Goal: Task Accomplishment & Management: Complete application form

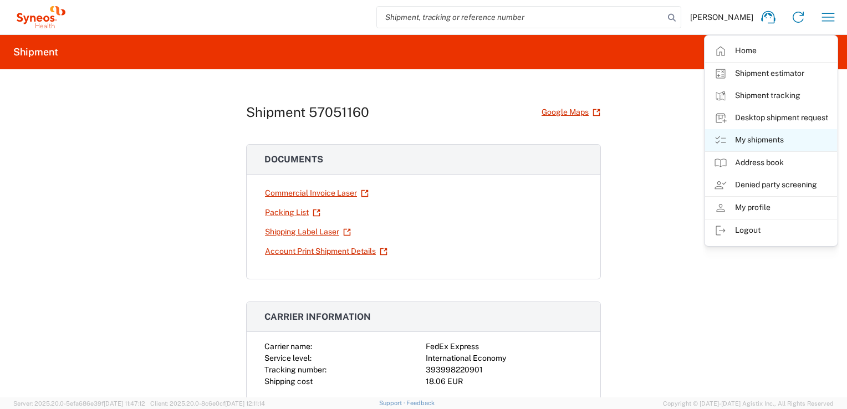
click at [756, 139] on link "My shipments" at bounding box center [771, 140] width 132 height 22
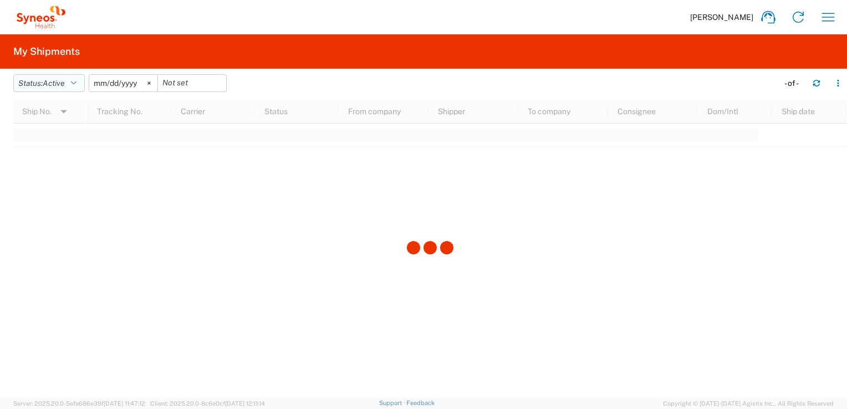
click at [53, 75] on button "Status: Active" at bounding box center [49, 83] width 72 height 18
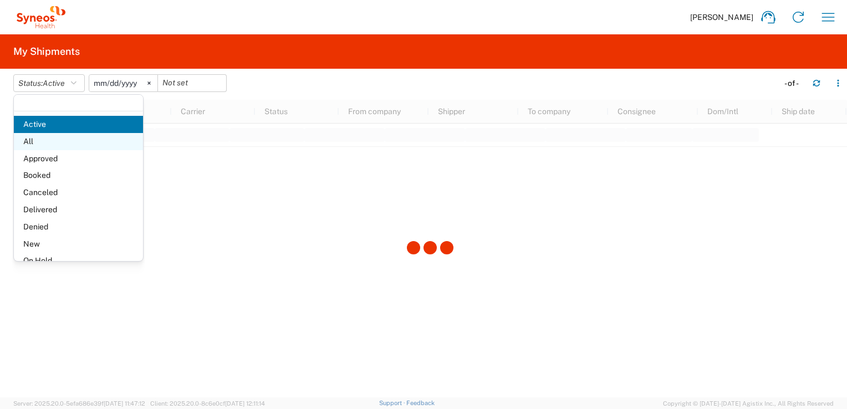
click at [33, 140] on span "All" at bounding box center [78, 141] width 129 height 17
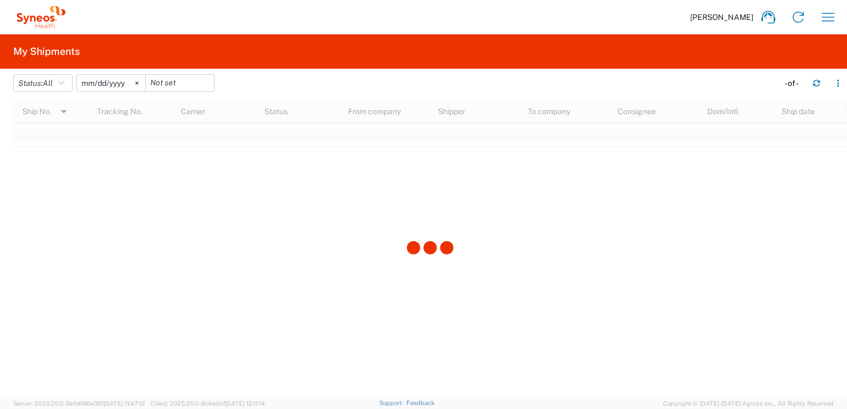
click at [648, 214] on div at bounding box center [430, 249] width 834 height 298
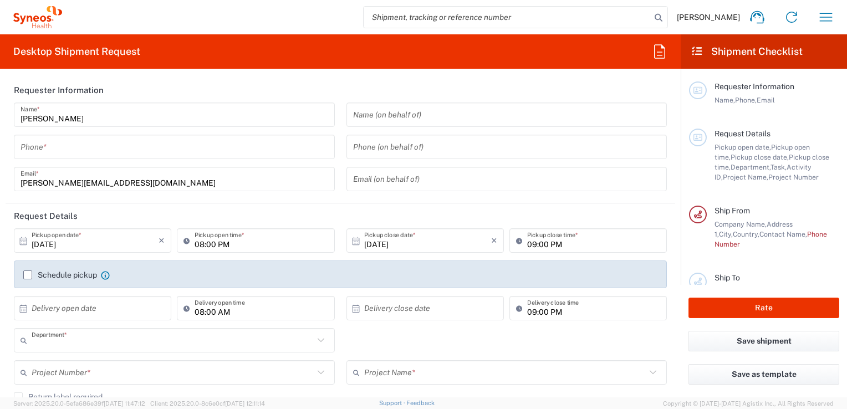
type input "3212"
type input "France"
click at [820, 25] on icon "button" at bounding box center [826, 17] width 18 height 18
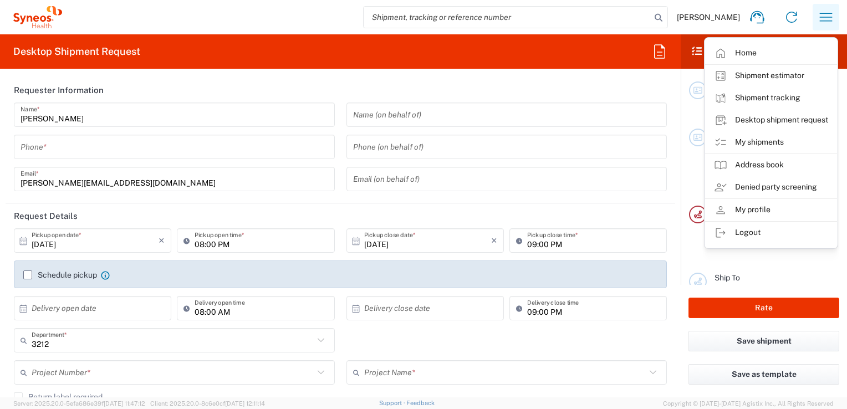
type input "Syneos Health France SARL"
click at [750, 140] on link "My shipments" at bounding box center [771, 142] width 132 height 22
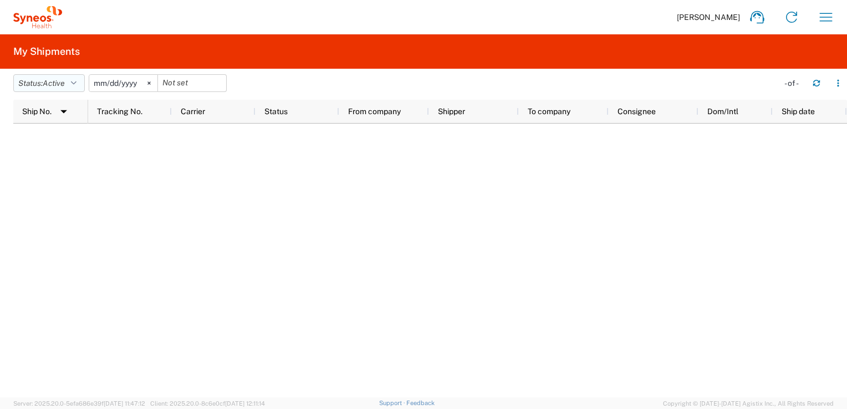
click at [68, 82] on button "Status: Active" at bounding box center [49, 83] width 72 height 18
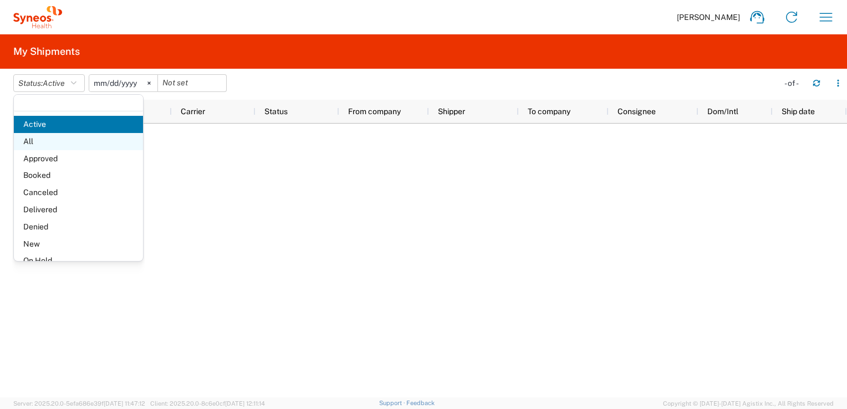
click at [29, 141] on span "All" at bounding box center [78, 141] width 129 height 17
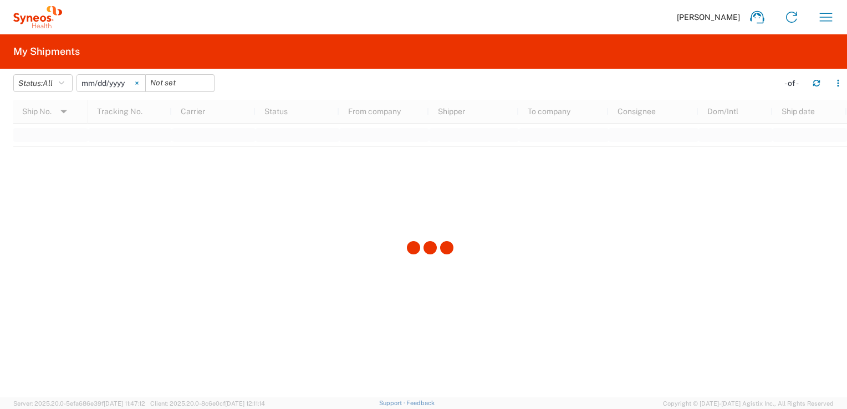
click at [145, 81] on svg-icon at bounding box center [137, 83] width 17 height 17
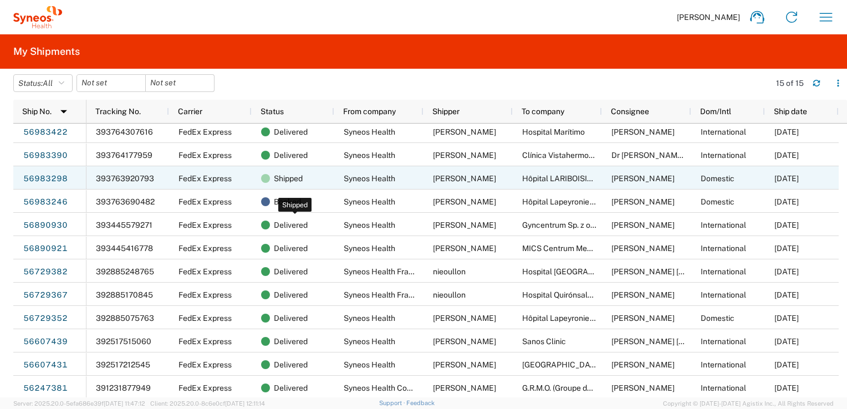
scroll to position [75, 0]
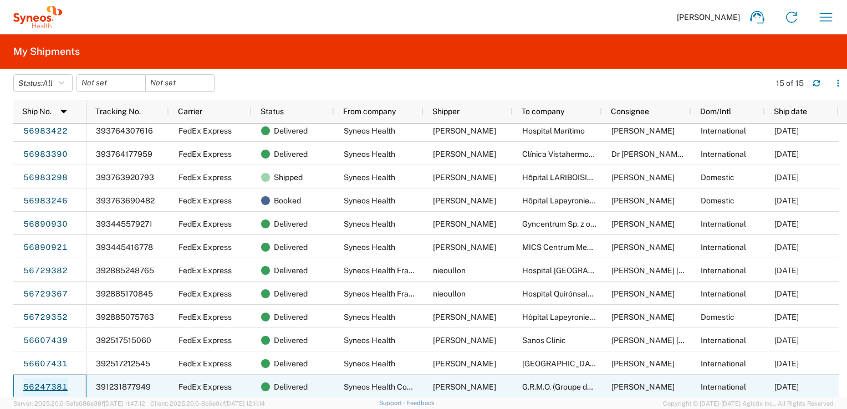
click at [50, 389] on link "56247381" at bounding box center [45, 388] width 45 height 18
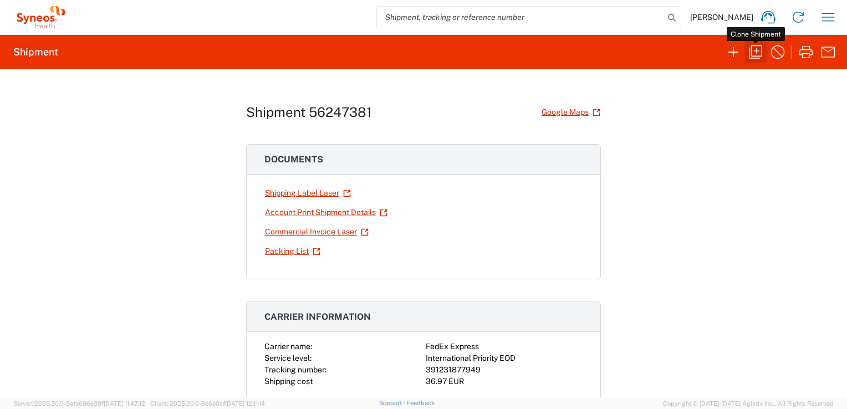
click at [756, 49] on icon "button" at bounding box center [756, 52] width 18 height 18
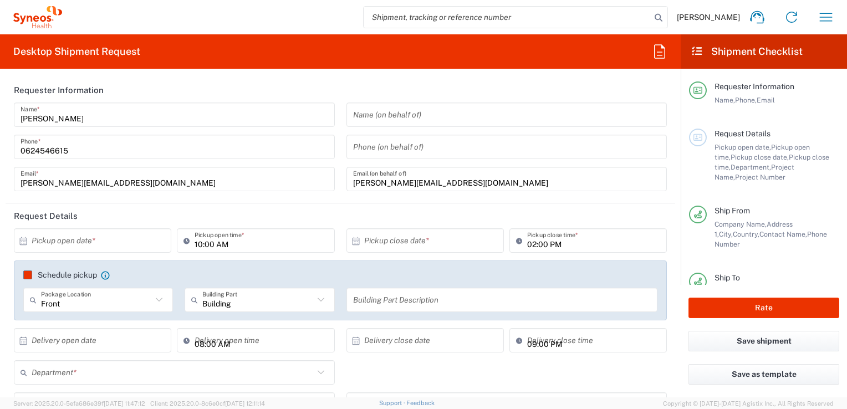
type input "3212"
type input "7061512"
type input "4Moving 7061512"
type input "Quebec"
type input "Envelope"
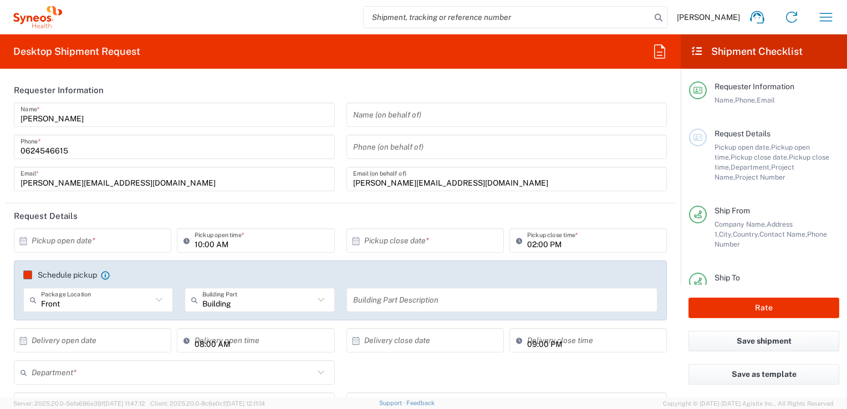
type input "Quebec"
click at [94, 243] on input "text" at bounding box center [95, 240] width 127 height 19
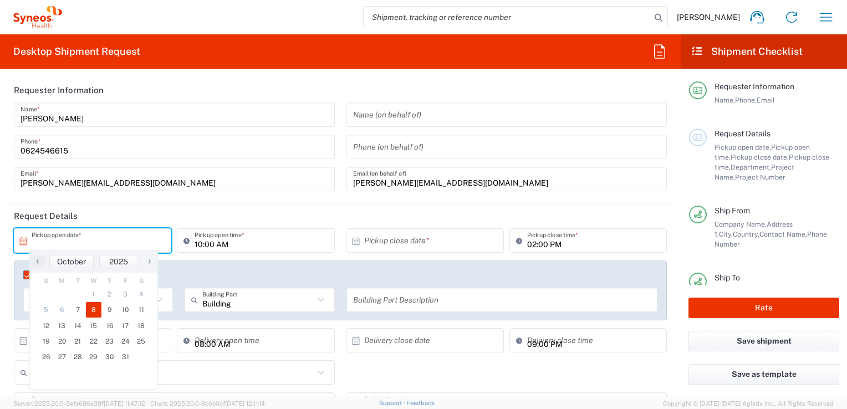
click at [94, 311] on span "8" at bounding box center [94, 310] width 16 height 16
type input "10/08/2025"
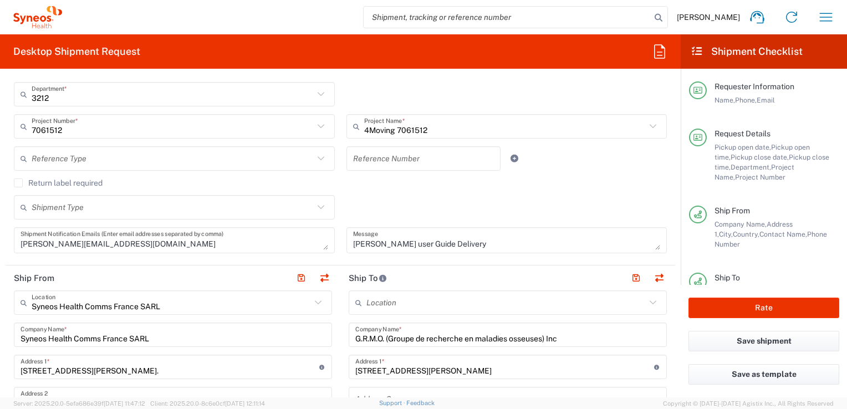
scroll to position [333, 0]
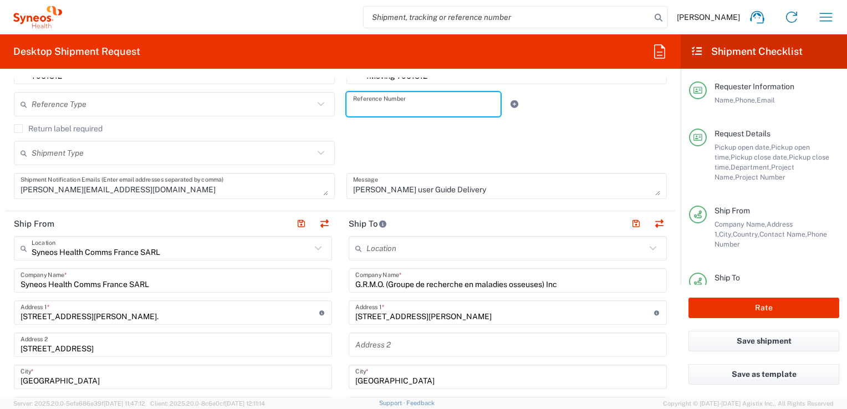
click at [381, 101] on input "text" at bounding box center [423, 104] width 141 height 19
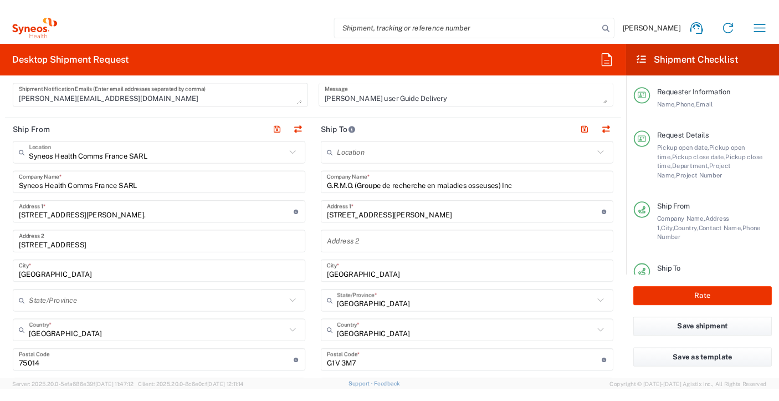
scroll to position [444, 0]
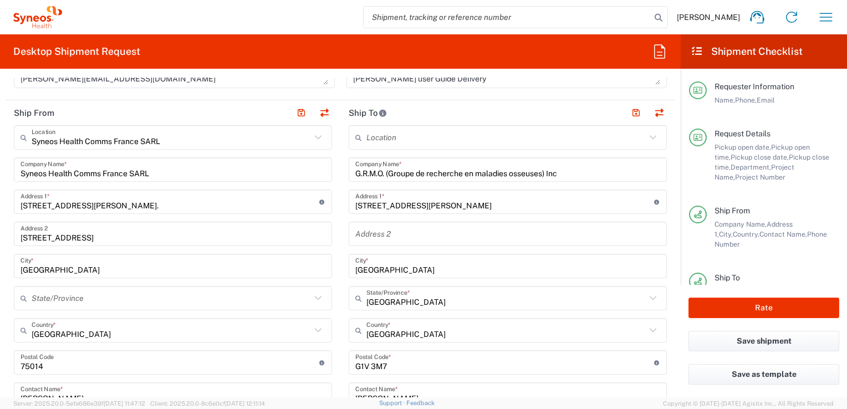
type input "7061512_CAN-03"
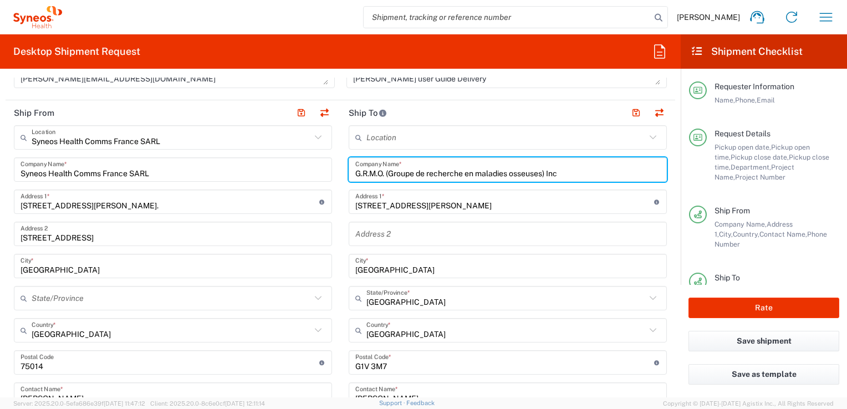
drag, startPoint x: 570, startPoint y: 170, endPoint x: 338, endPoint y: 165, distance: 231.8
click at [361, 164] on input "G.R.M.O. (Groupe de recherche en maladies osseuses) Inc" at bounding box center [507, 169] width 305 height 19
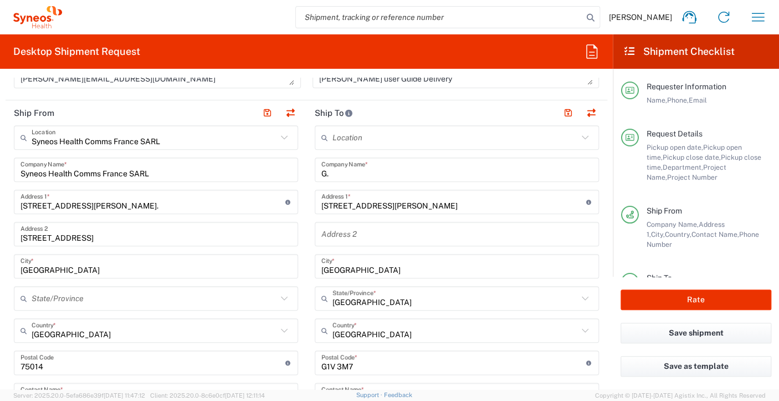
click at [333, 175] on input "G." at bounding box center [457, 169] width 271 height 19
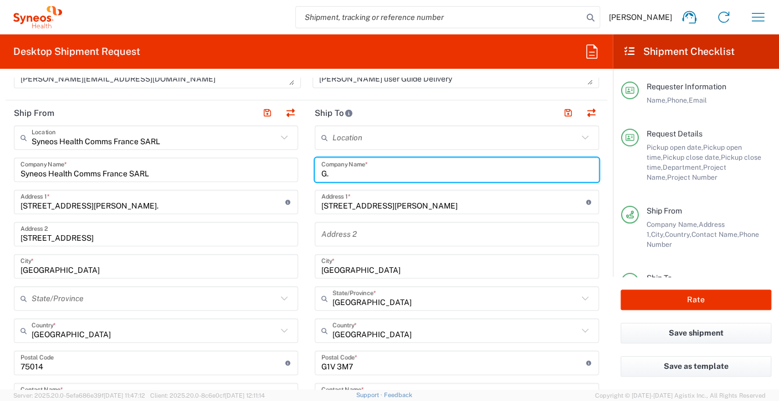
drag, startPoint x: 329, startPoint y: 172, endPoint x: 309, endPoint y: 169, distance: 20.1
click at [309, 169] on main "Location Addison Whitney LLC-Morrisvile NC US Barcelona-Syneos Health BioSector…" at bounding box center [457, 358] width 301 height 466
paste input "St. Joseph's Health Care London"
type input "St. Joseph's Health Care London"
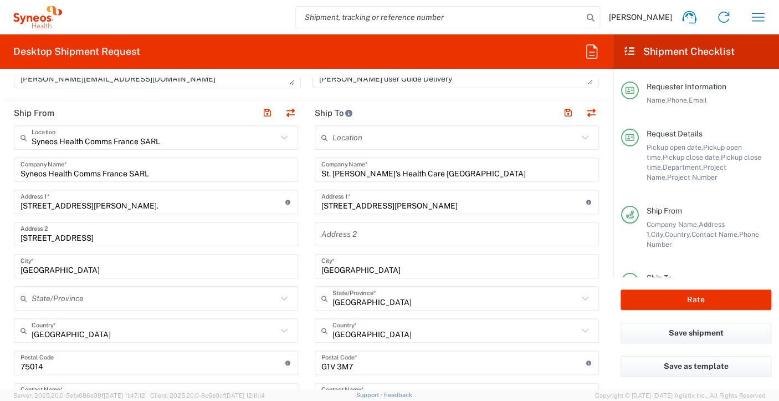
click at [483, 211] on div "101-1200 avenue de Germain-des-Prés Address 1 * For cross streets use street na…" at bounding box center [457, 202] width 284 height 24
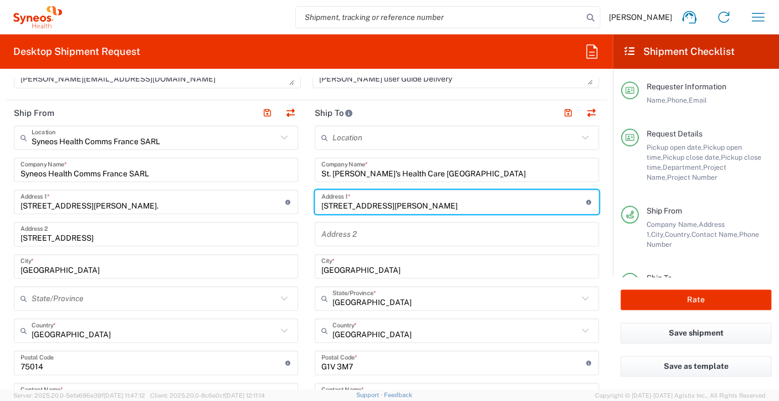
drag, startPoint x: 469, startPoint y: 202, endPoint x: 287, endPoint y: 196, distance: 181.9
click at [287, 196] on div "Ship From Syneos Health Comms France SARL Location Syneos Health Comms France S…" at bounding box center [307, 363] width 602 height 527
paste input "The Rheumatology Clinic"
type input "The Rheumatology Clinic D2-187"
type input "268 Grosvenor St,"
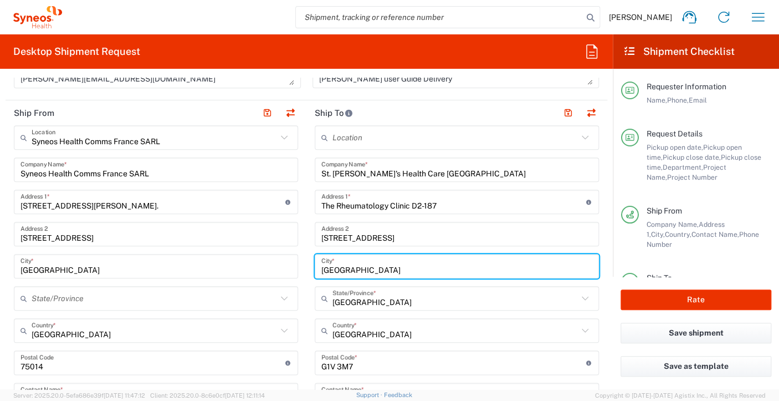
drag, startPoint x: 361, startPoint y: 267, endPoint x: 308, endPoint y: 268, distance: 53.2
click at [308, 268] on main "Location Addison Whitney LLC-Morrisvile NC US Barcelona-Syneos Health BioSector…" at bounding box center [457, 358] width 301 height 466
type input "london"
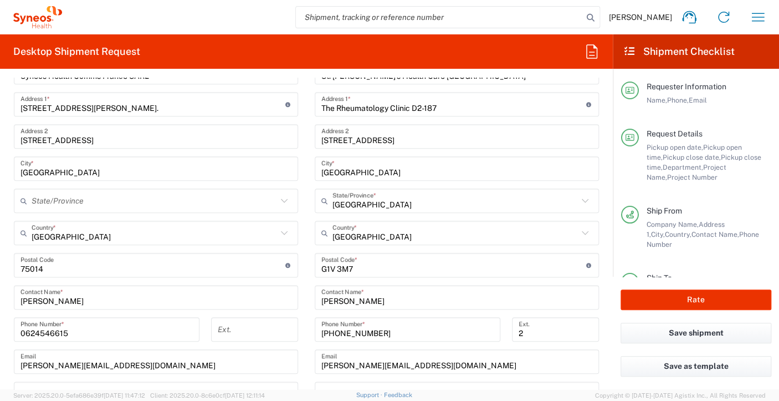
scroll to position [554, 0]
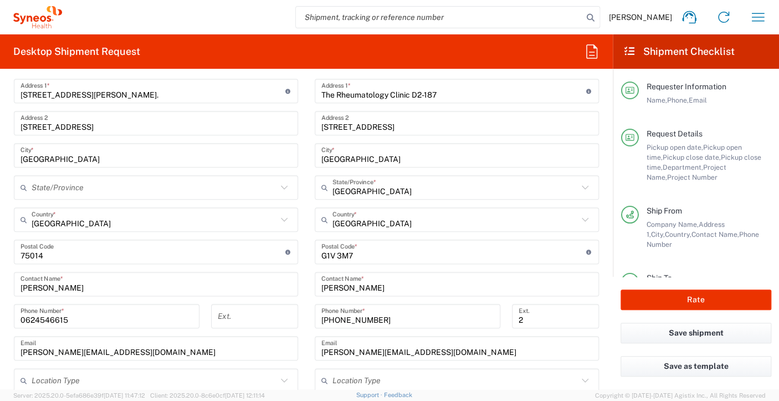
click at [581, 188] on icon at bounding box center [585, 187] width 14 height 14
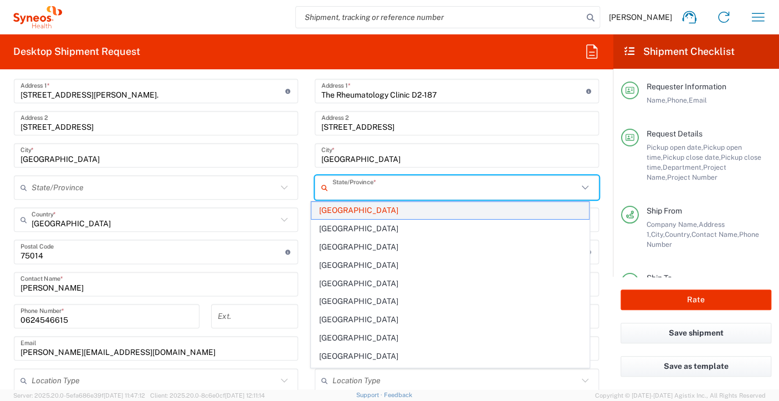
click at [414, 207] on span "Quebec" at bounding box center [451, 210] width 278 height 17
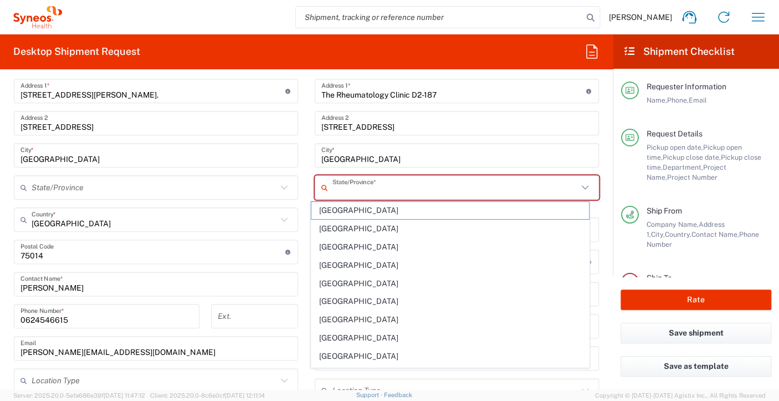
click at [389, 184] on input "text" at bounding box center [456, 187] width 246 height 19
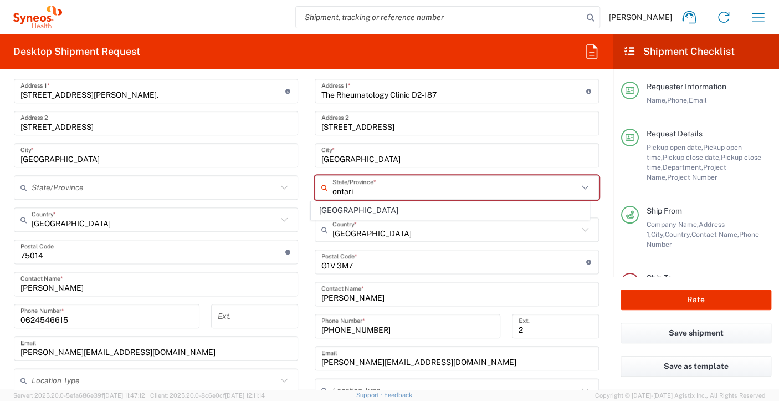
type input "Ontario"
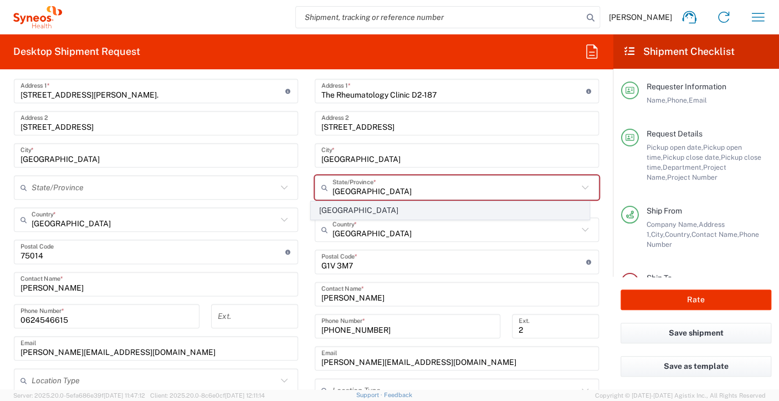
click at [335, 205] on span "Ontario" at bounding box center [451, 210] width 278 height 17
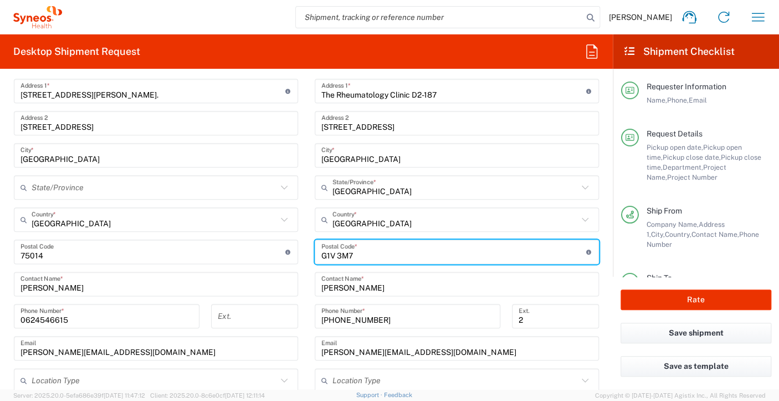
drag, startPoint x: 364, startPoint y: 253, endPoint x: 301, endPoint y: 251, distance: 62.7
click at [301, 251] on div "Ship From Syneos Health Comms France SARL Location Syneos Health Comms France S…" at bounding box center [307, 252] width 602 height 527
paste input "N6A 2V4"
type input "N6A 2V4"
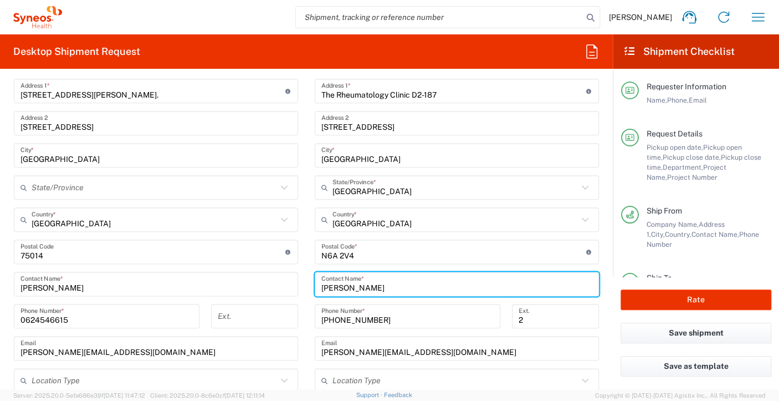
drag, startPoint x: 389, startPoint y: 284, endPoint x: 377, endPoint y: 287, distance: 12.5
click at [388, 284] on input "Julie Parrot" at bounding box center [457, 283] width 271 height 19
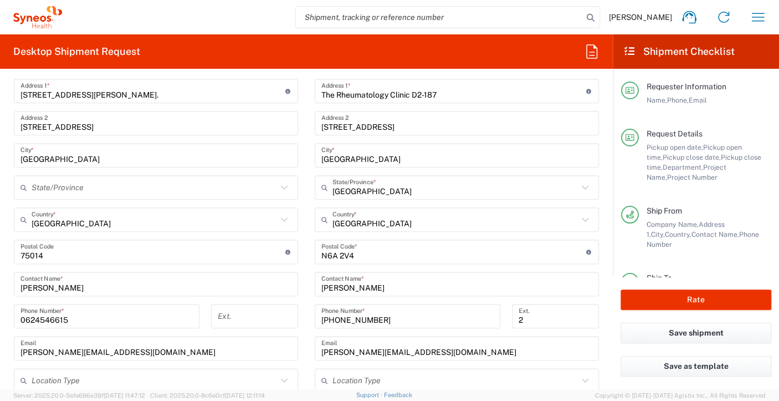
drag, startPoint x: 400, startPoint y: 283, endPoint x: 389, endPoint y: 284, distance: 11.1
click at [400, 283] on input "Julie Parrot" at bounding box center [457, 283] width 271 height 19
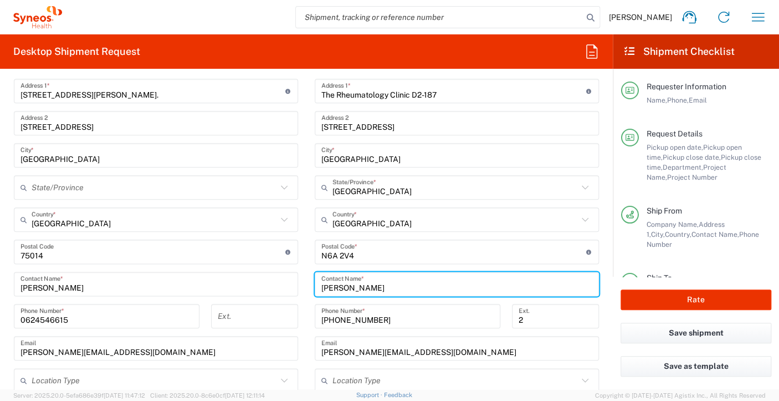
drag, startPoint x: 378, startPoint y: 284, endPoint x: 312, endPoint y: 280, distance: 66.7
click at [315, 280] on div "Julie Parrot Contact Name *" at bounding box center [457, 284] width 284 height 24
paste input "Mrs Maha El-shimy"
type input "Mrs Maha El-shimy"
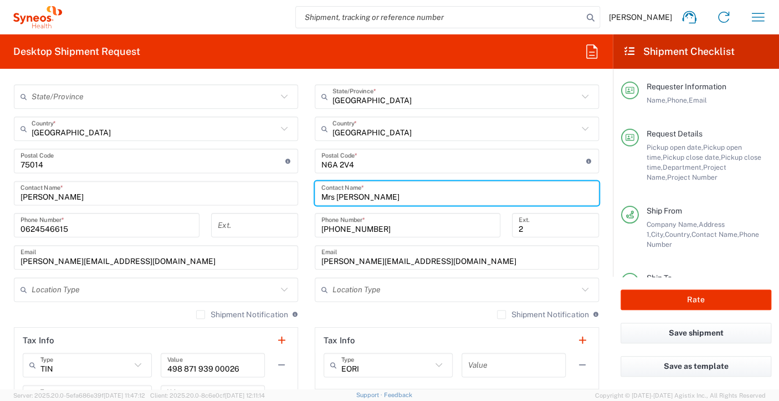
scroll to position [665, 0]
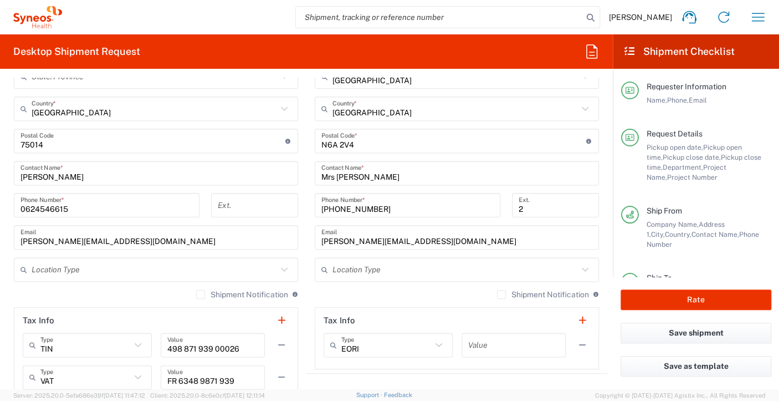
click at [415, 233] on input "julie.parrot@grmo.ca" at bounding box center [457, 237] width 271 height 19
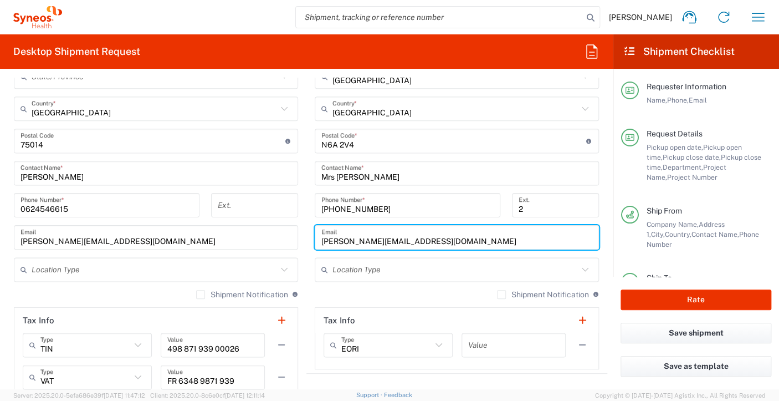
drag, startPoint x: 410, startPoint y: 240, endPoint x: 309, endPoint y: 237, distance: 101.5
click at [309, 237] on main "Location Addison Whitney LLC-Morrisvile NC US Barcelona-Syneos Health BioSector…" at bounding box center [457, 137] width 301 height 466
paste input "maha.el-shimy@sjhc.london.on"
type input "maha.el-shimy@sjhc.london.on.ca"
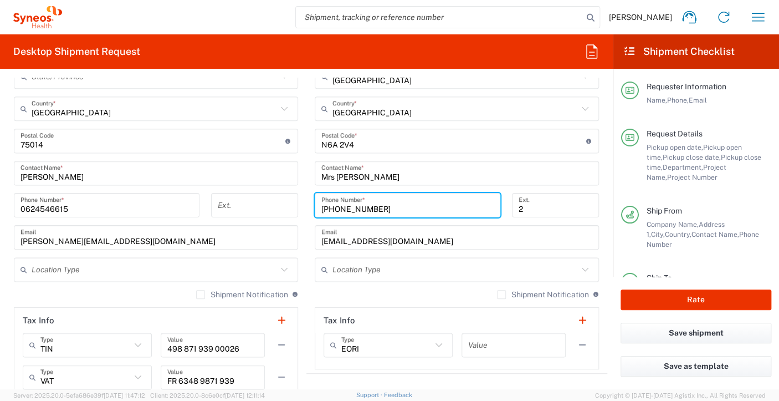
drag, startPoint x: 382, startPoint y: 208, endPoint x: 315, endPoint y: 204, distance: 66.7
click at [315, 205] on div "418-650-2661 Phone Number *" at bounding box center [408, 205] width 186 height 24
paste input "519-646-6000"
type input "519-646-6000"
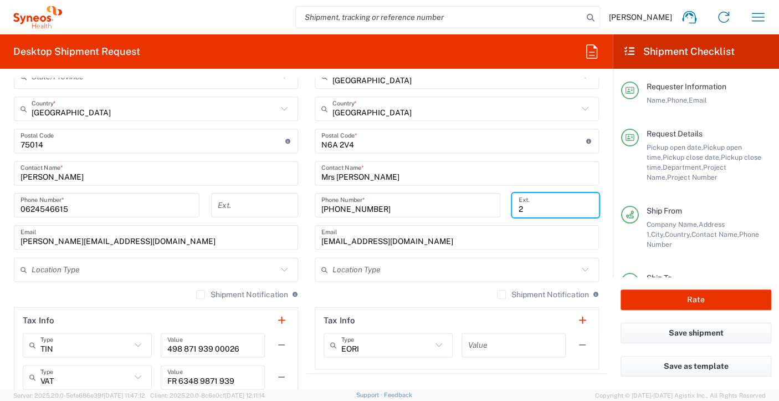
drag, startPoint x: 526, startPoint y: 210, endPoint x: 497, endPoint y: 210, distance: 28.8
click at [497, 210] on div "519-646-6000 Phone Number * 2 Ext." at bounding box center [457, 209] width 296 height 32
paste input "61021"
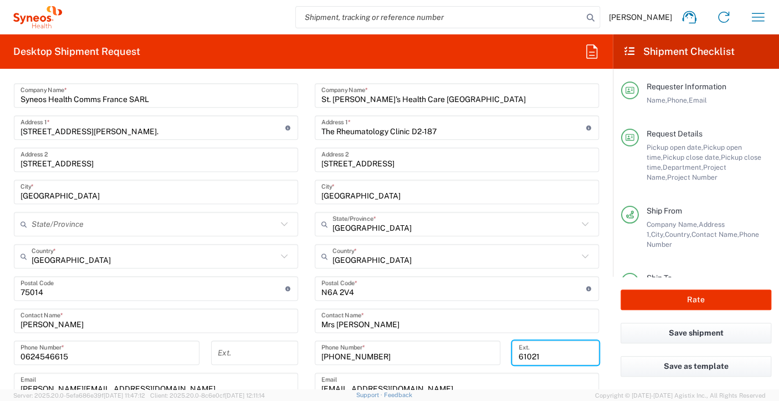
scroll to position [499, 0]
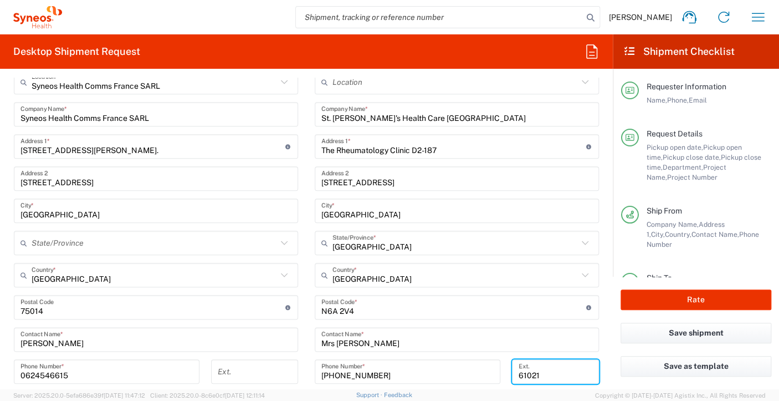
type input "61021"
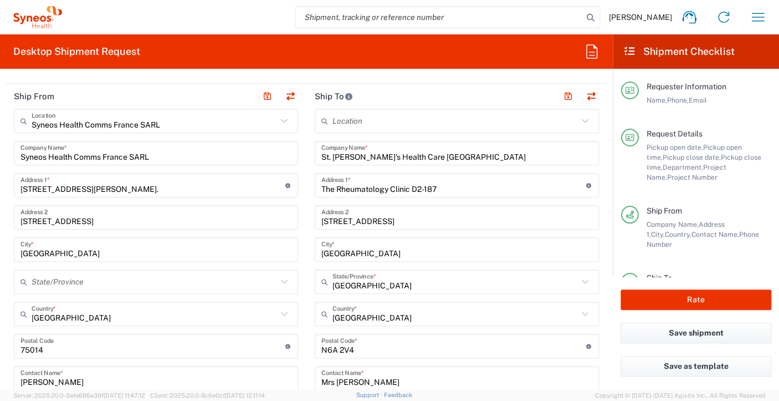
scroll to position [444, 0]
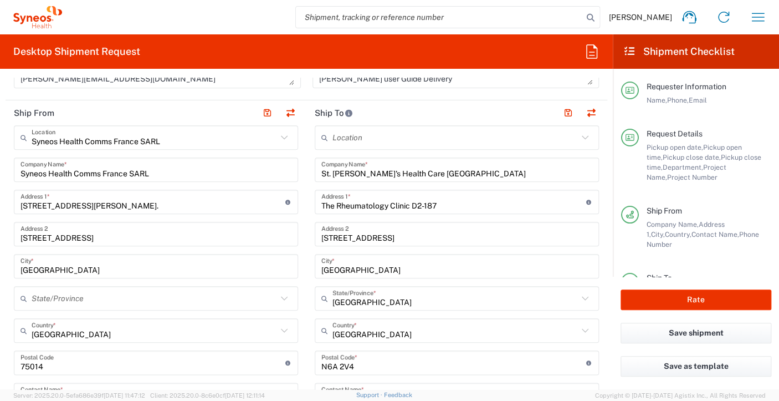
click at [452, 172] on input "St. Joseph's Health Care London" at bounding box center [457, 169] width 271 height 19
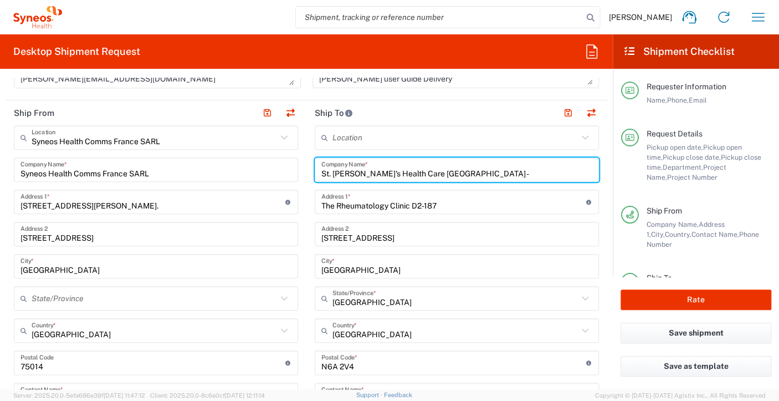
paste input "Lawson Health Research Institute"
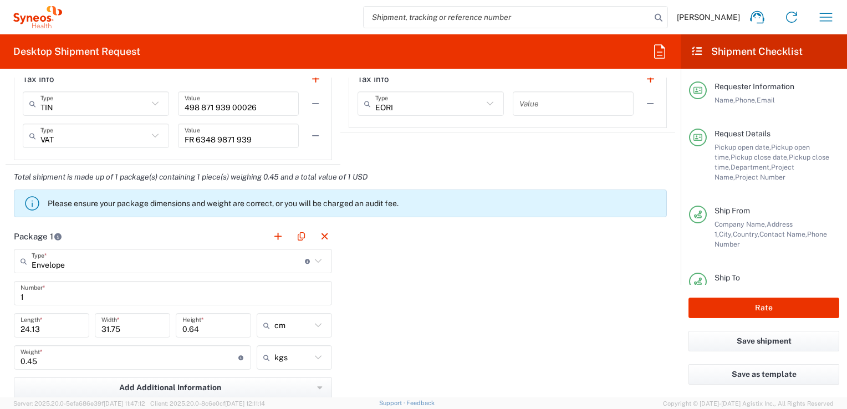
scroll to position [942, 0]
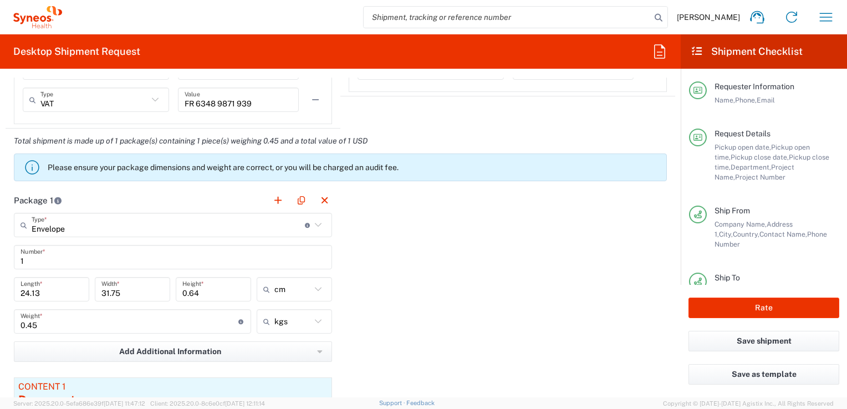
type input "St. Joseph's Health Care London - Lawson Health Research Institute"
click at [125, 228] on input "Envelope" at bounding box center [168, 225] width 273 height 19
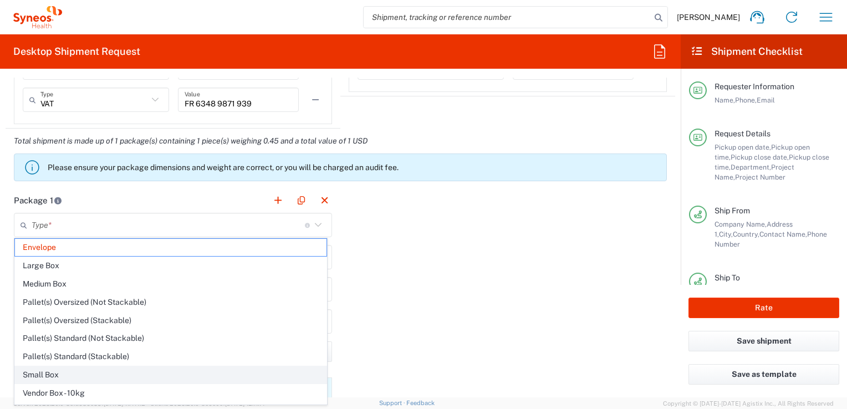
click at [43, 370] on span "Small Box" at bounding box center [171, 374] width 312 height 17
type input "Small Box"
type input "31.12"
type input "27.94"
type input "3.81"
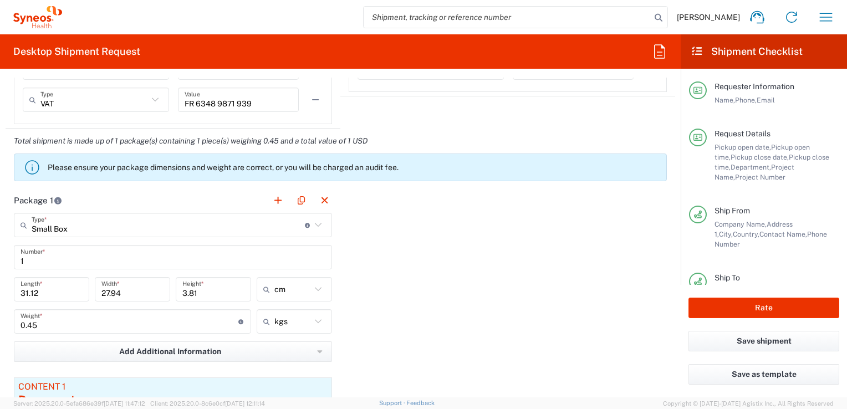
scroll to position [998, 0]
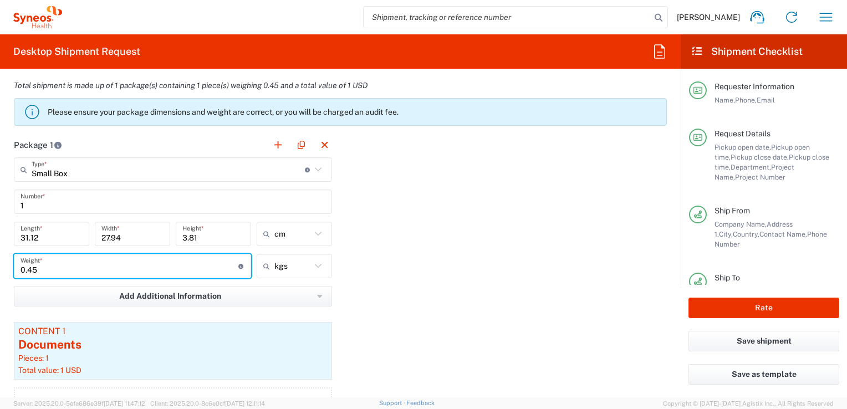
click at [218, 265] on input "0.45" at bounding box center [130, 266] width 218 height 19
drag, startPoint x: 166, startPoint y: 271, endPoint x: 149, endPoint y: 271, distance: 17.2
click at [165, 271] on input "0.45" at bounding box center [130, 266] width 218 height 19
drag, startPoint x: 38, startPoint y: 268, endPoint x: 17, endPoint y: 269, distance: 21.1
click at [17, 269] on div "0.45 Weight * Total weight of package(s) in pounds or kilograms" at bounding box center [132, 266] width 237 height 24
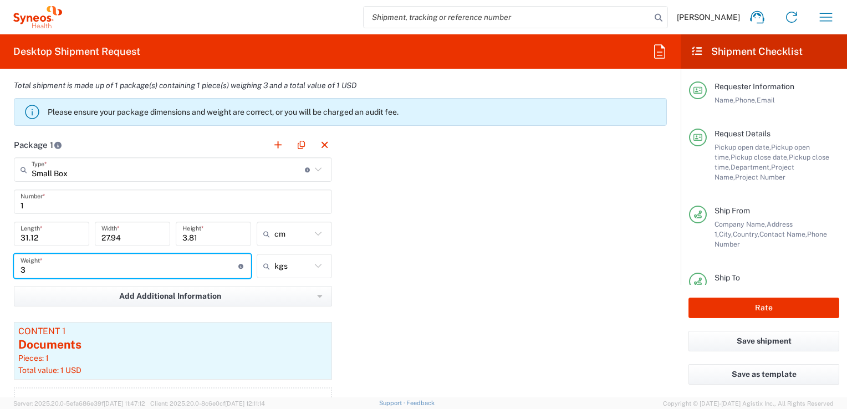
type input "3"
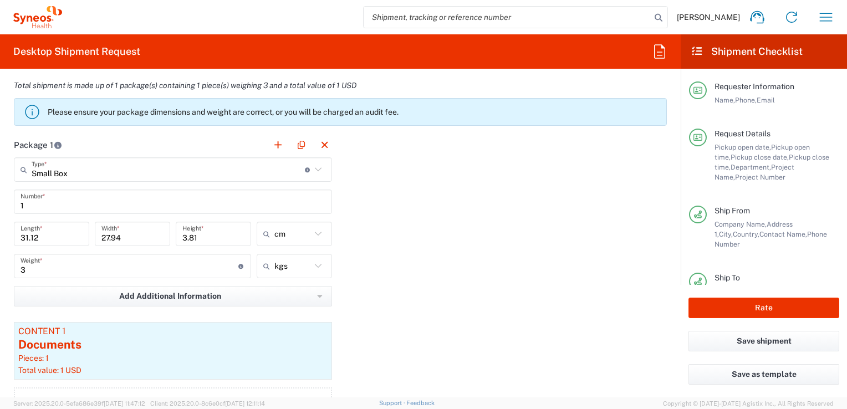
click at [397, 307] on div "Package 1 Small Box Type * Material used to package goods Envelope Large Box Me…" at bounding box center [341, 286] width 670 height 309
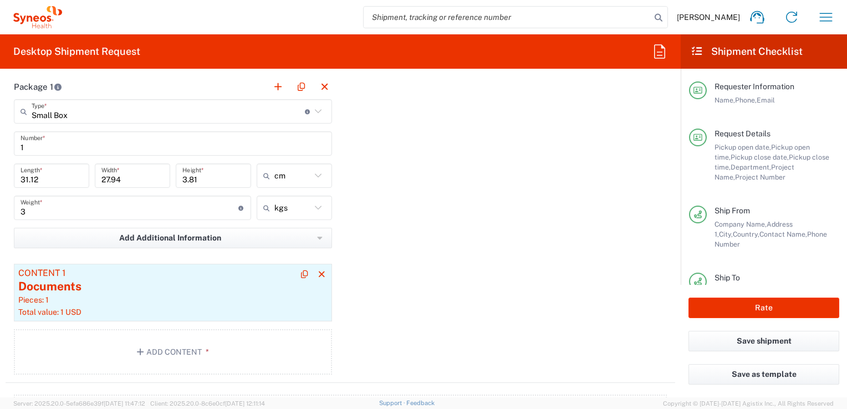
scroll to position [1109, 0]
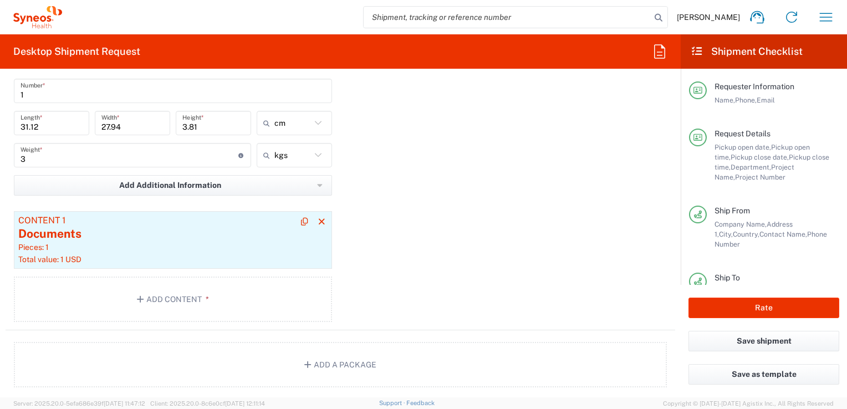
click at [136, 238] on div "Documents" at bounding box center [172, 234] width 309 height 17
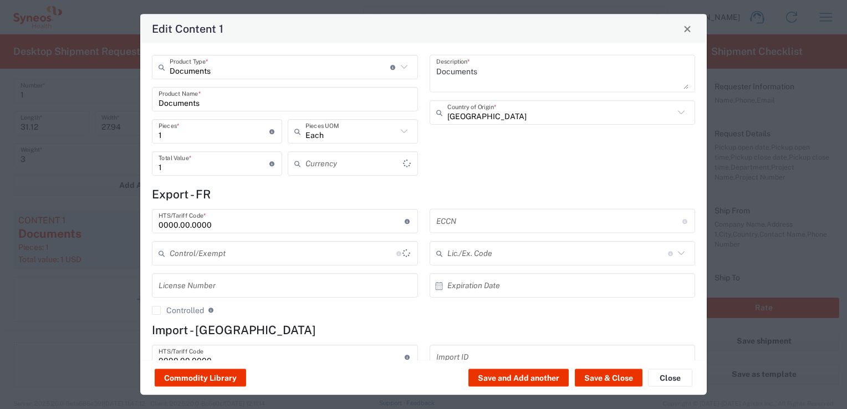
type input "US Dollar"
click at [611, 381] on button "Save & Close" at bounding box center [609, 378] width 68 height 18
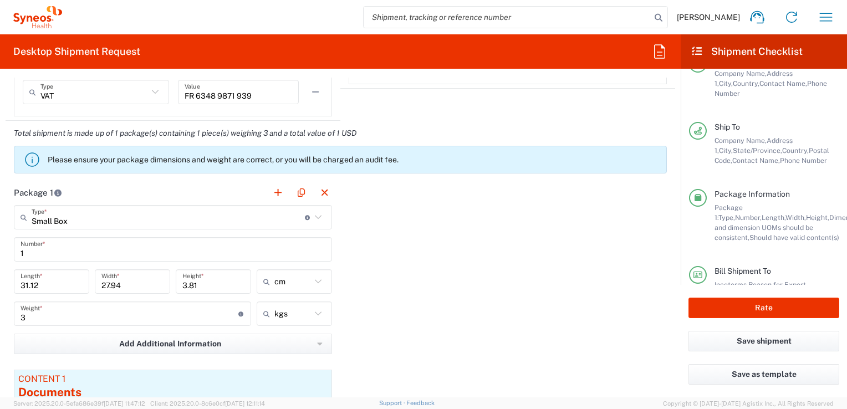
scroll to position [188, 0]
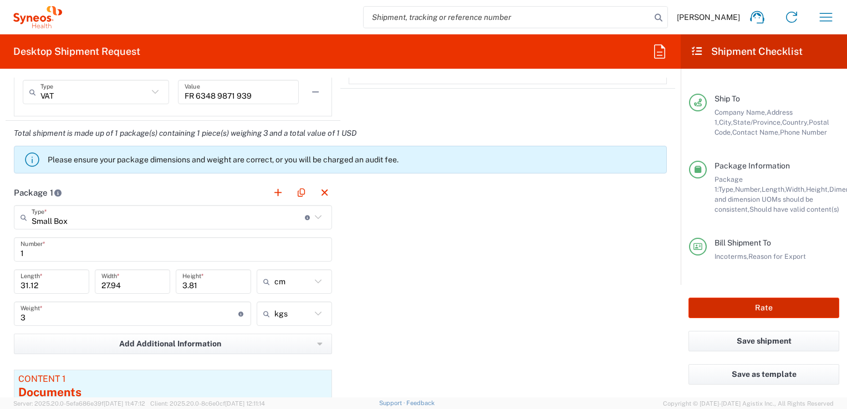
click at [760, 307] on button "Rate" at bounding box center [764, 308] width 151 height 21
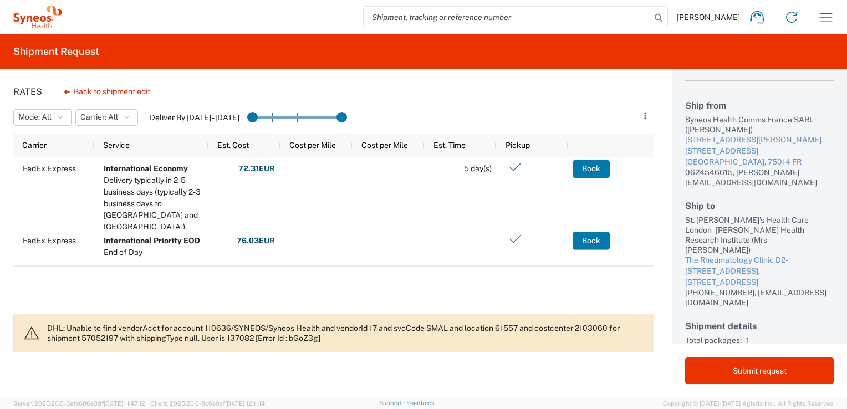
scroll to position [55, 0]
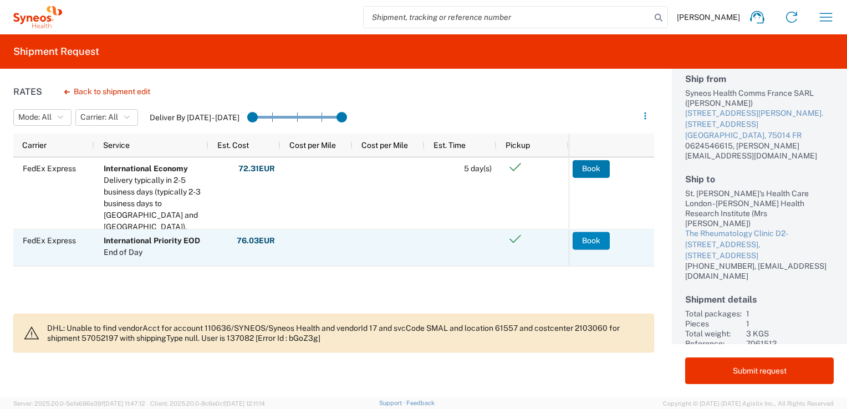
click at [593, 239] on button "Book" at bounding box center [591, 241] width 37 height 18
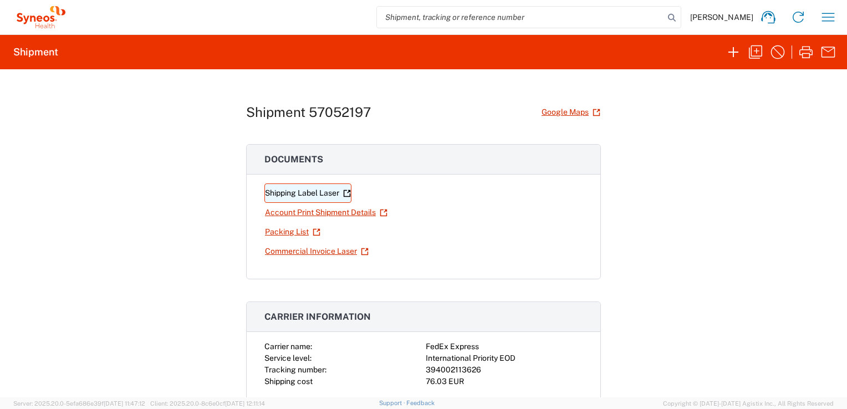
click at [297, 191] on link "Shipping Label Laser" at bounding box center [307, 193] width 87 height 19
click at [286, 251] on link "Commercial Invoice Laser" at bounding box center [316, 251] width 105 height 19
